Goal: Find specific page/section: Find specific page/section

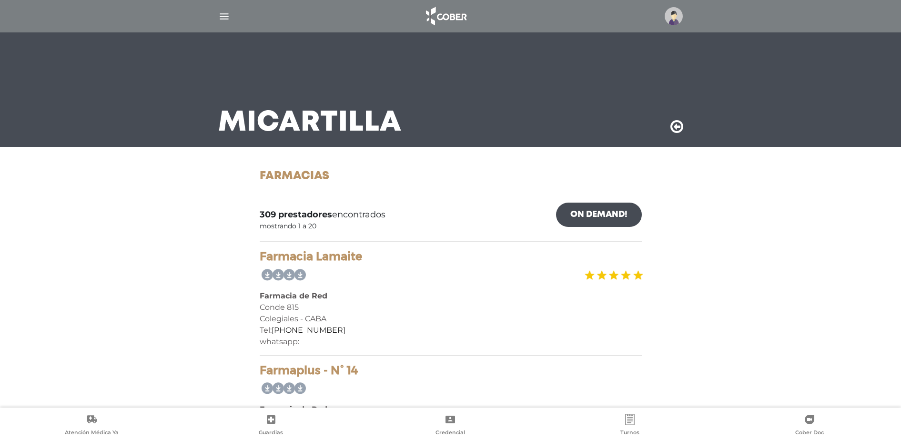
click at [224, 11] on img "button" at bounding box center [224, 16] width 12 height 12
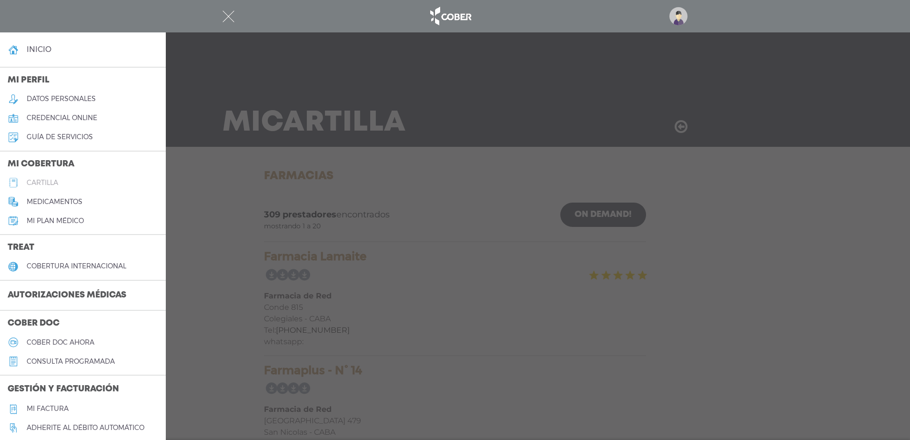
click at [33, 187] on link "cartilla" at bounding box center [83, 182] width 166 height 19
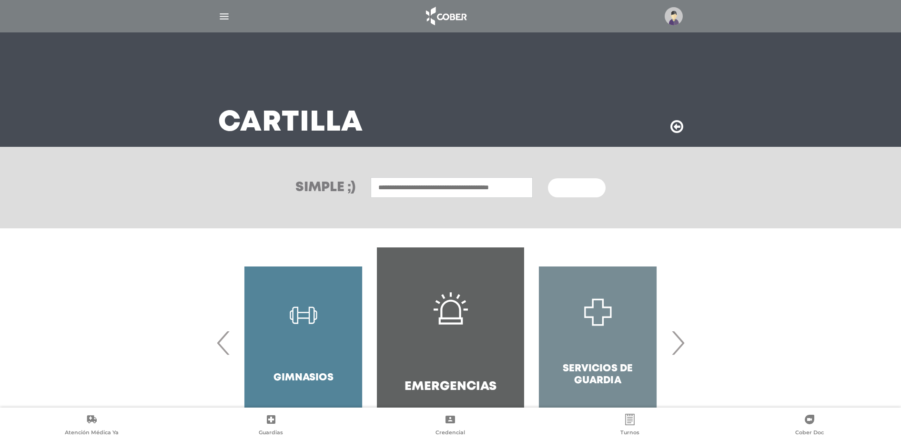
click at [381, 189] on input "text" at bounding box center [452, 187] width 162 height 20
click at [432, 223] on div "Laboratorio Hidalgo" at bounding box center [451, 219] width 158 height 11
type input "**********"
click at [578, 192] on button "Buscar" at bounding box center [576, 187] width 57 height 19
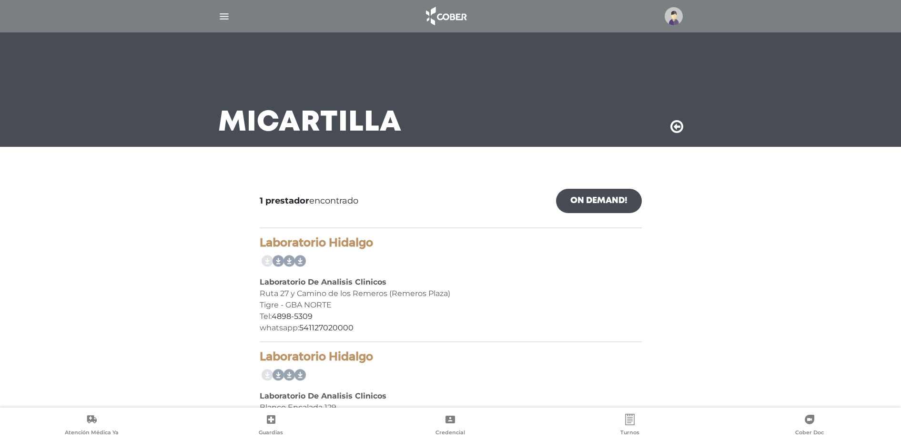
click at [219, 17] on img "button" at bounding box center [224, 16] width 12 height 12
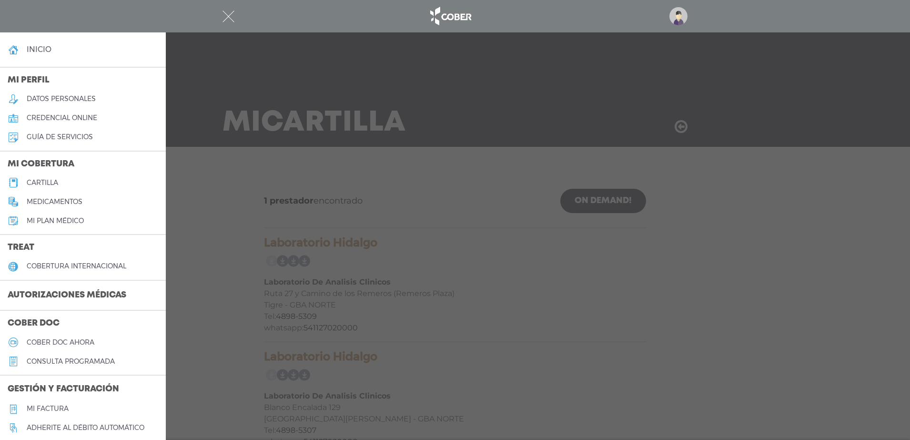
click at [36, 183] on h5 "cartilla" at bounding box center [42, 183] width 31 height 8
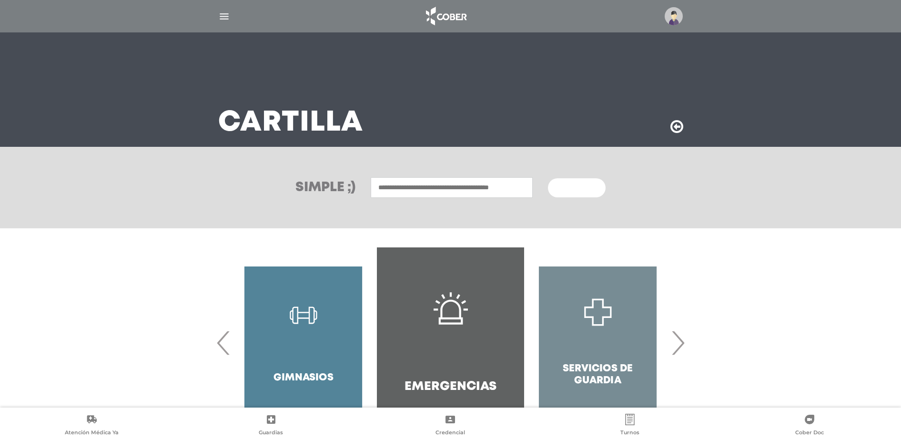
click at [506, 187] on input "text" at bounding box center [452, 187] width 162 height 20
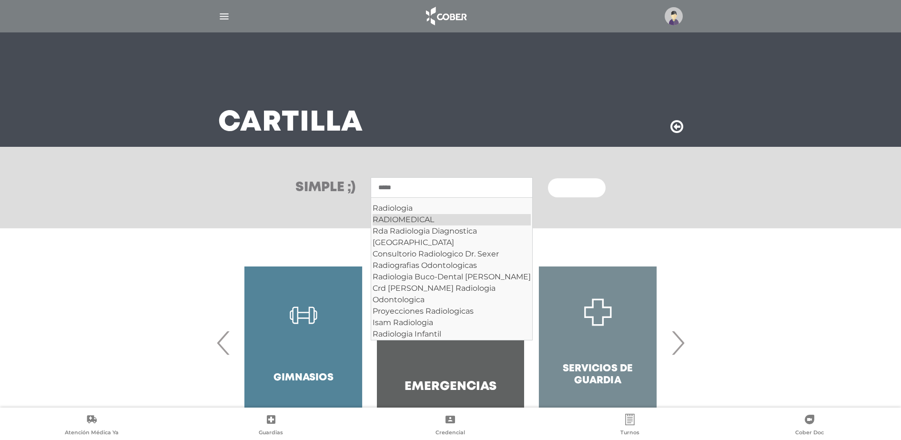
click at [412, 221] on div "RADIOMEDICAL" at bounding box center [451, 219] width 158 height 11
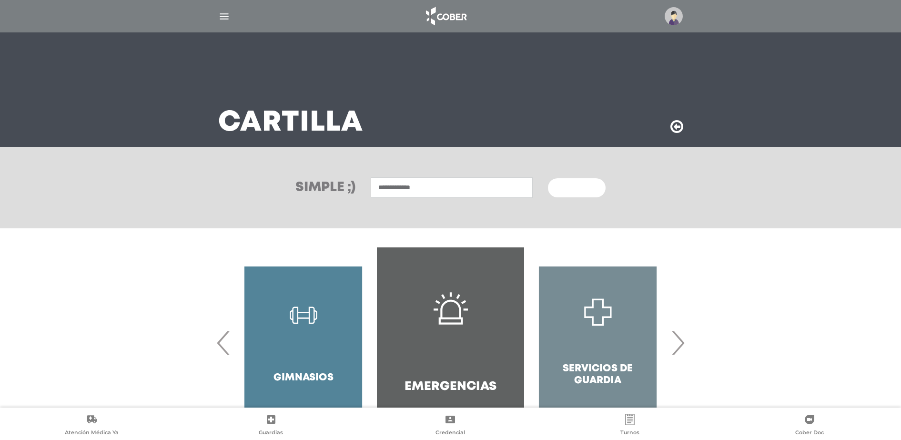
type input "**********"
click at [566, 190] on span "Buscar" at bounding box center [573, 188] width 28 height 7
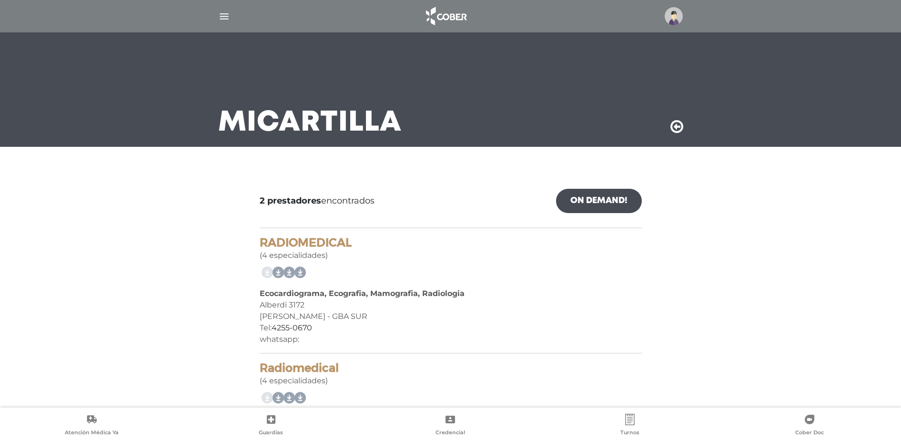
scroll to position [79, 0]
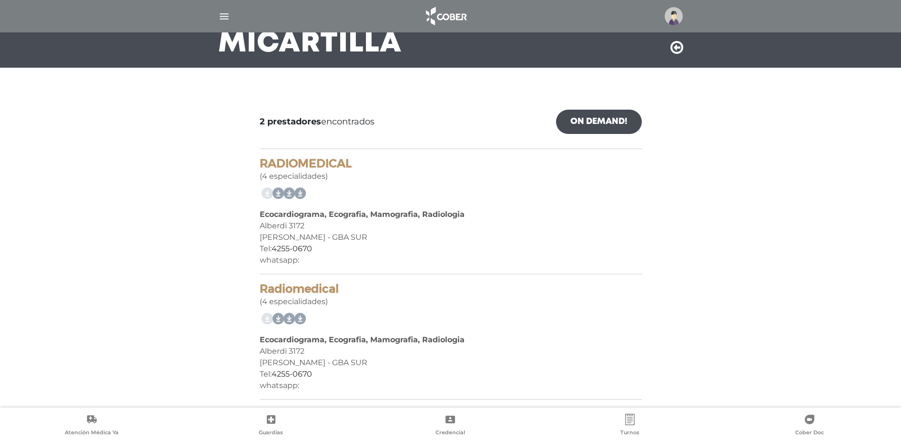
click at [219, 13] on img "button" at bounding box center [224, 16] width 12 height 12
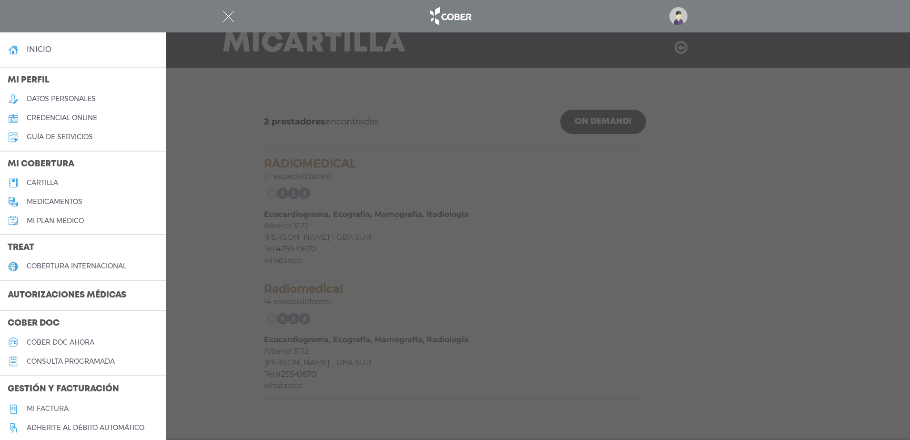
click at [37, 184] on h5 "cartilla" at bounding box center [42, 183] width 31 height 8
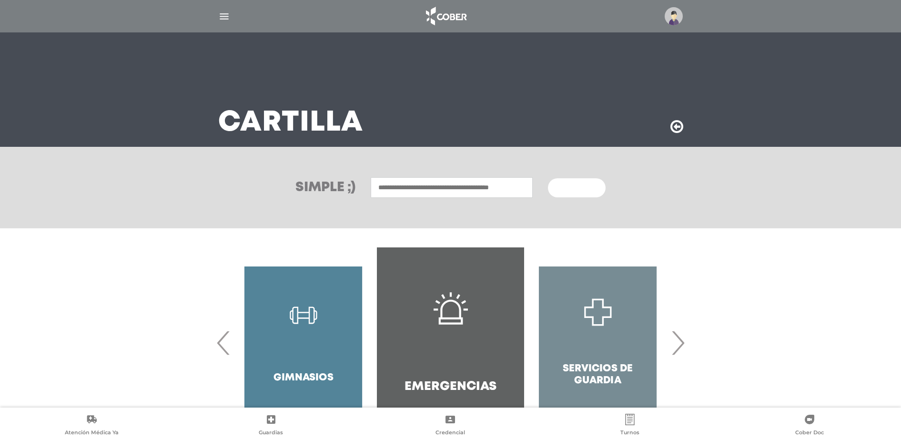
click at [405, 187] on input "text" at bounding box center [452, 187] width 162 height 20
click at [413, 204] on div "[PERSON_NAME]" at bounding box center [451, 207] width 158 height 11
type input "**********"
click at [597, 189] on button "Buscar" at bounding box center [576, 187] width 57 height 19
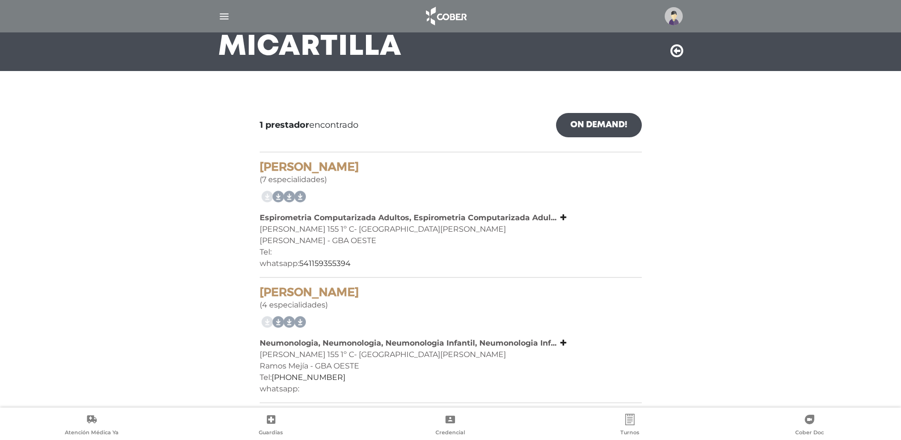
scroll to position [79, 0]
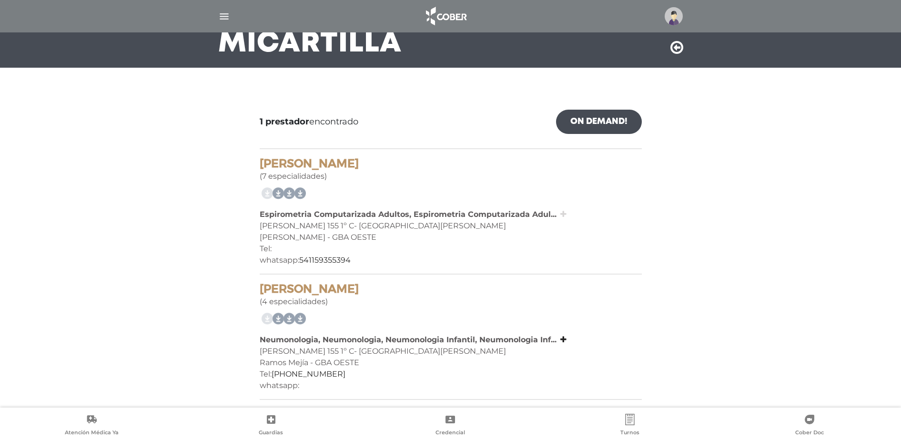
click at [560, 211] on icon at bounding box center [563, 214] width 6 height 8
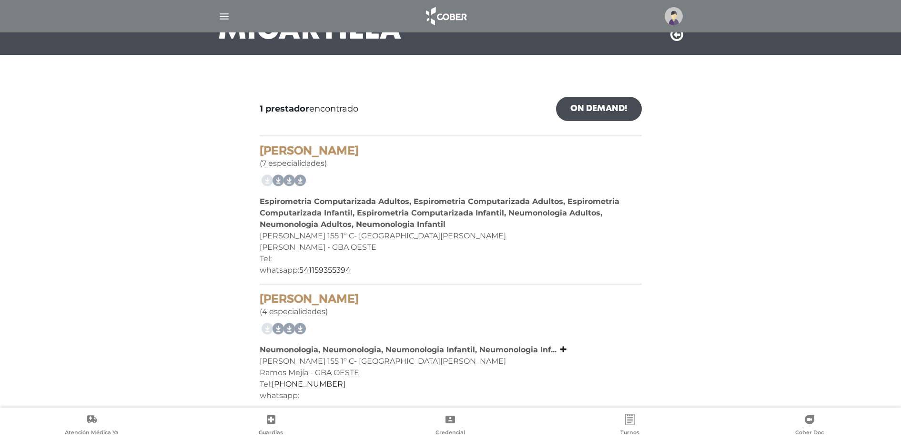
scroll to position [102, 0]
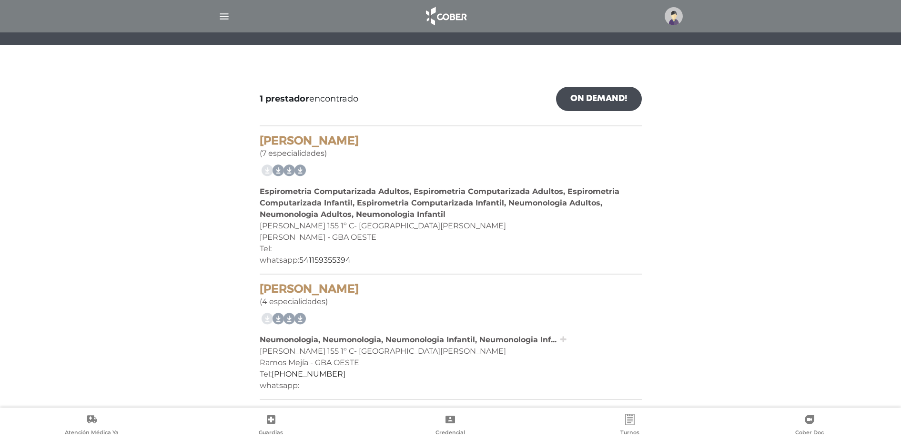
click at [562, 340] on icon at bounding box center [563, 339] width 6 height 8
click at [226, 16] on img "button" at bounding box center [224, 16] width 12 height 12
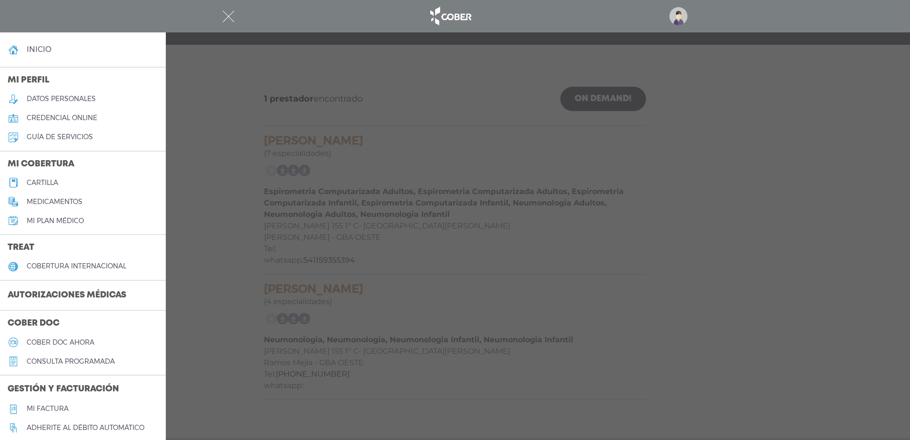
click at [44, 181] on h5 "cartilla" at bounding box center [42, 183] width 31 height 8
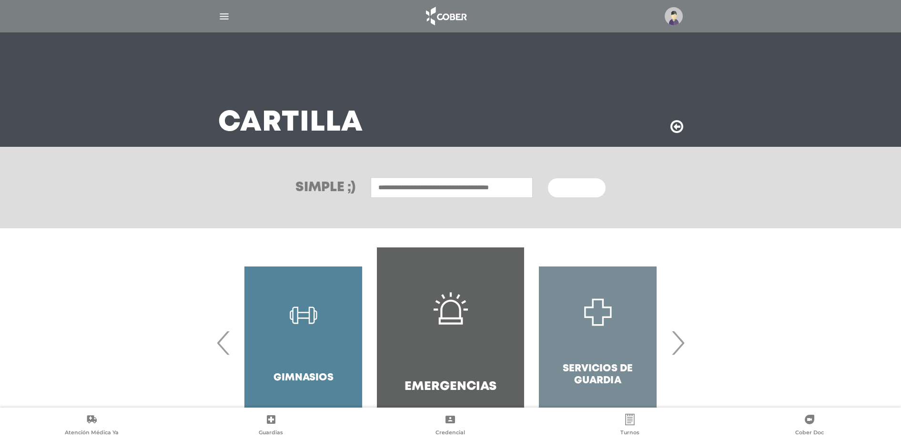
click at [394, 191] on input "text" at bounding box center [452, 187] width 162 height 20
click at [410, 211] on div "Centro Medico Huma" at bounding box center [451, 207] width 158 height 11
type input "**********"
click at [590, 184] on button "Buscar" at bounding box center [576, 187] width 57 height 19
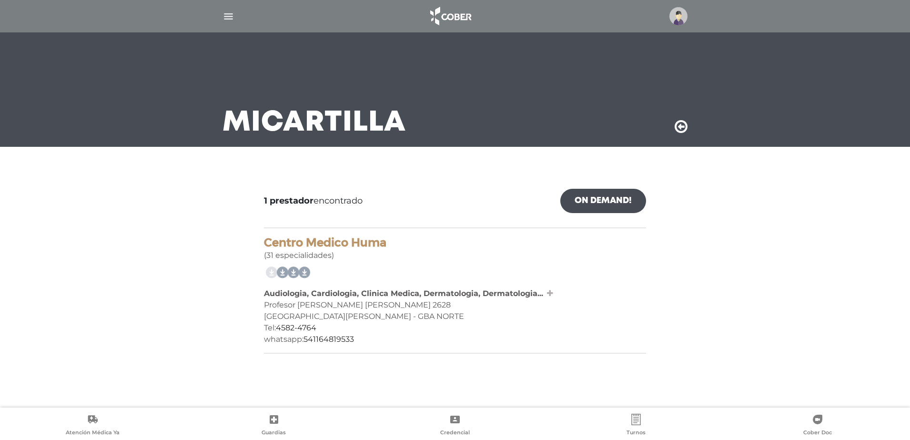
click at [549, 293] on icon at bounding box center [550, 293] width 6 height 8
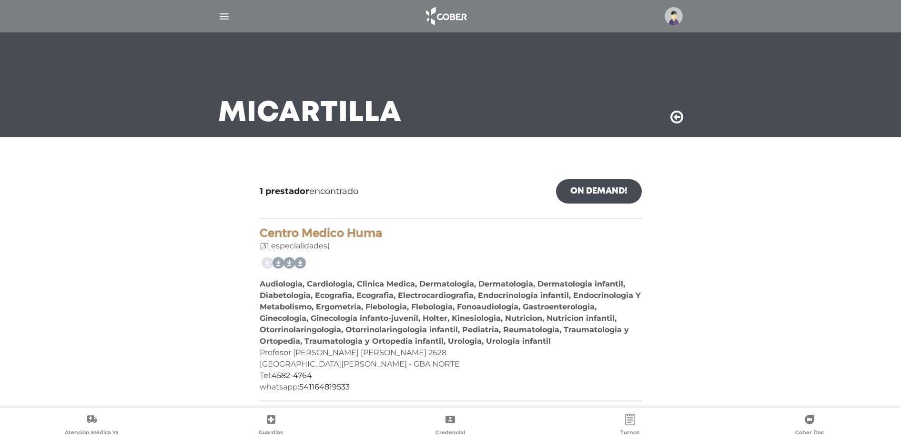
scroll to position [11, 0]
